Goal: Information Seeking & Learning: Learn about a topic

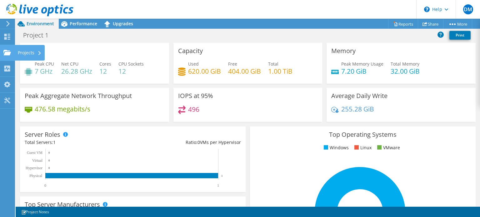
click at [9, 54] on use at bounding box center [7, 52] width 8 height 5
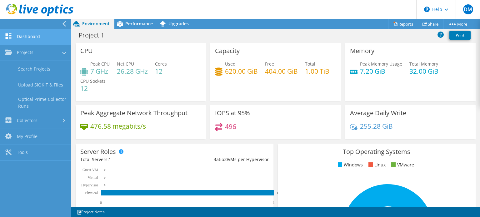
click at [31, 39] on link "Dashboard" at bounding box center [35, 37] width 71 height 16
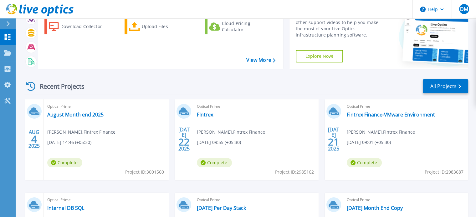
scroll to position [36, 0]
click at [84, 117] on link "August Month end 2025" at bounding box center [75, 115] width 56 height 6
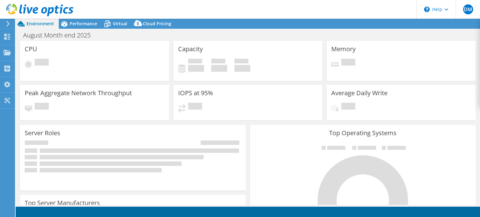
select select "USD"
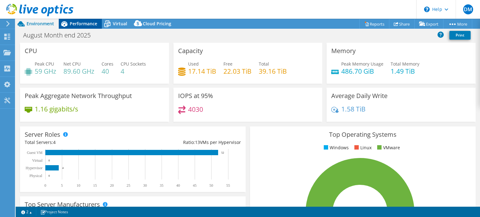
click at [75, 24] on span "Performance" at bounding box center [84, 24] width 28 height 6
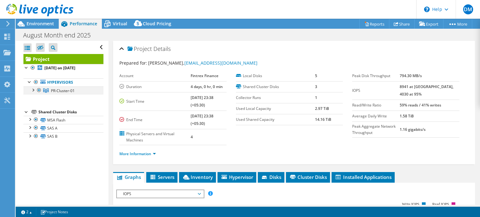
click at [33, 89] on div at bounding box center [33, 90] width 6 height 6
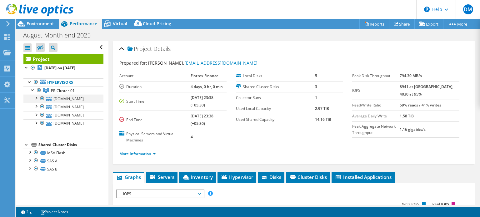
click at [37, 98] on div at bounding box center [36, 98] width 6 height 6
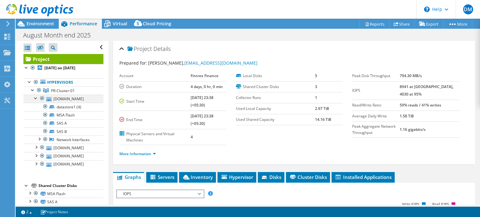
click at [37, 98] on div at bounding box center [36, 98] width 6 height 6
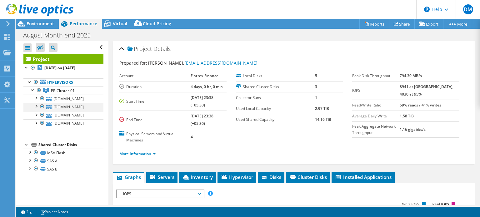
click at [36, 109] on div at bounding box center [36, 106] width 6 height 6
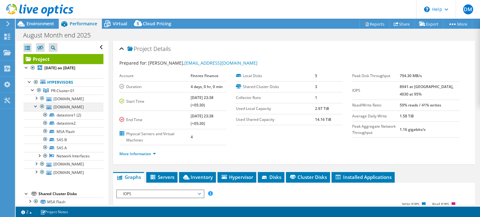
click at [36, 109] on div at bounding box center [36, 106] width 6 height 6
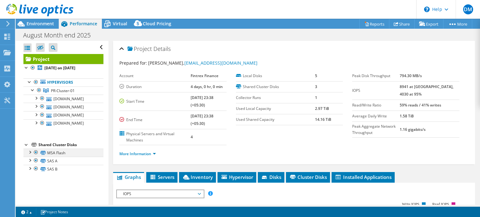
click at [33, 156] on div at bounding box center [36, 153] width 6 height 8
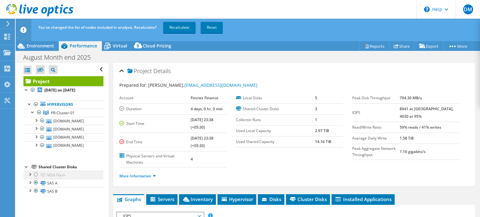
click at [35, 179] on div at bounding box center [36, 175] width 6 height 8
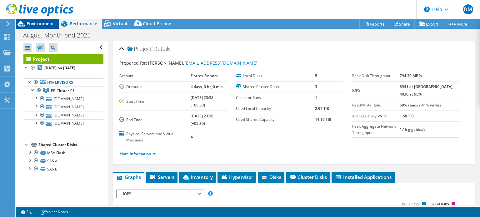
click at [47, 26] on span "Environment" at bounding box center [41, 24] width 28 height 6
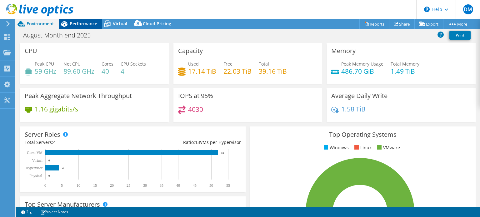
click at [94, 24] on span "Performance" at bounding box center [84, 24] width 28 height 6
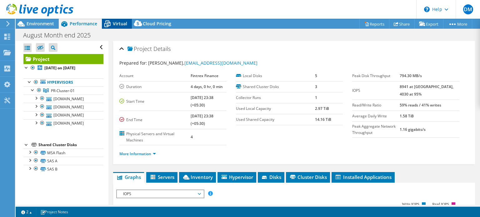
click at [119, 22] on span "Virtual" at bounding box center [120, 24] width 14 height 6
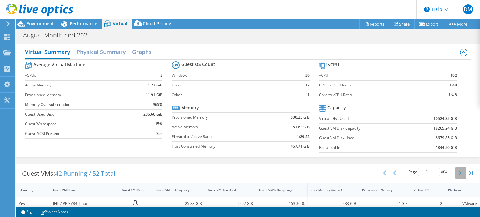
click at [459, 171] on icon "button" at bounding box center [460, 173] width 3 height 5
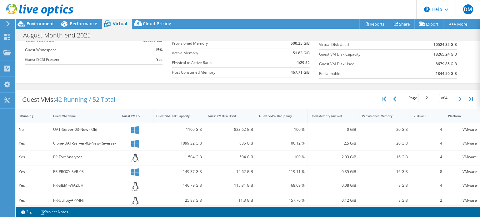
scroll to position [69, 0]
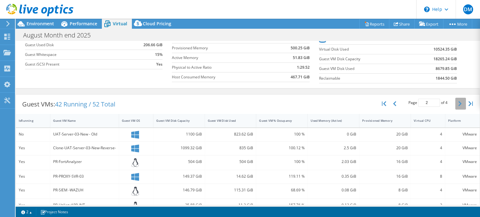
click at [459, 104] on icon "button" at bounding box center [460, 103] width 3 height 5
type input "3"
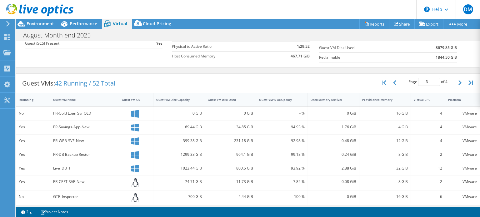
scroll to position [91, 0]
drag, startPoint x: 22, startPoint y: 169, endPoint x: 149, endPoint y: 166, distance: 126.7
click at [149, 166] on div "Yes Live_DB_1 1023.44 GiB 800.5 GiB 93.92 % 2.88 GiB 32 GiB 12 VMware" at bounding box center [248, 168] width 464 height 13
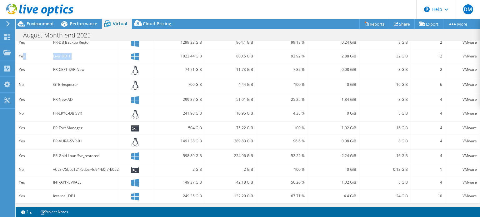
scroll to position [0, 0]
